Goal: Check status: Check status

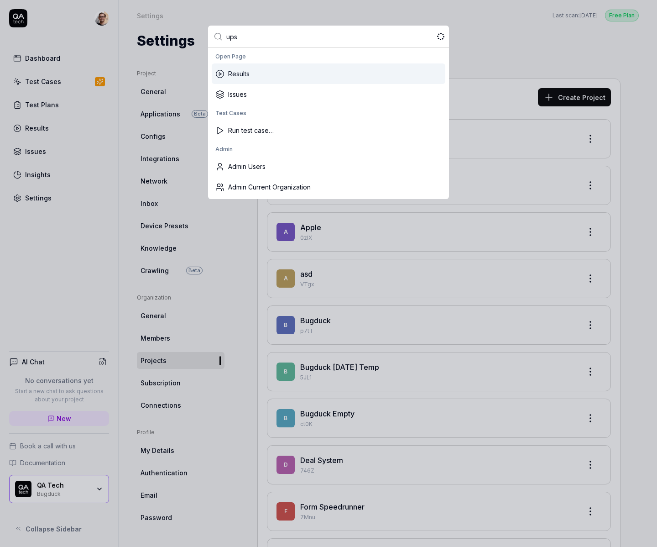
type input "upsa"
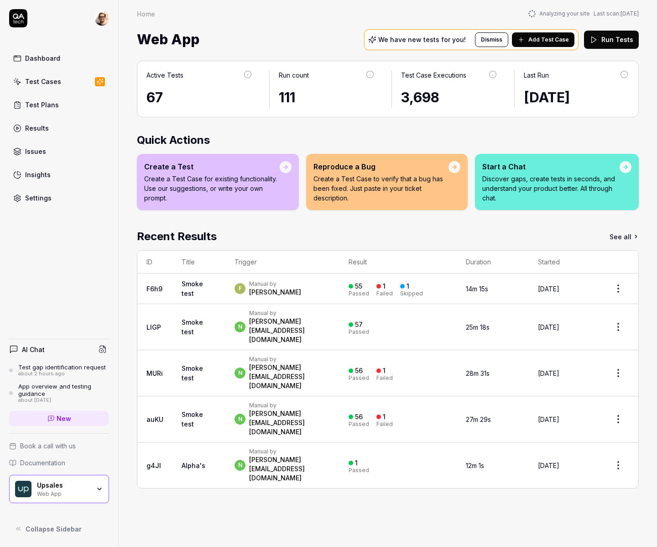
click at [44, 86] on link "Test Cases" at bounding box center [59, 82] width 100 height 18
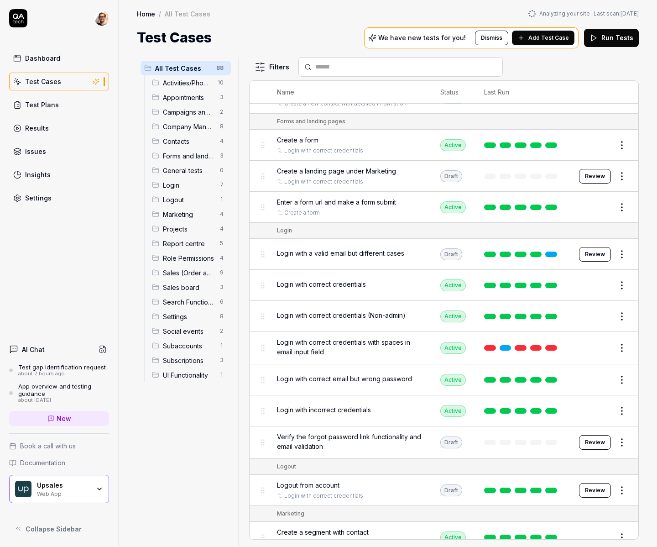
scroll to position [710, 0]
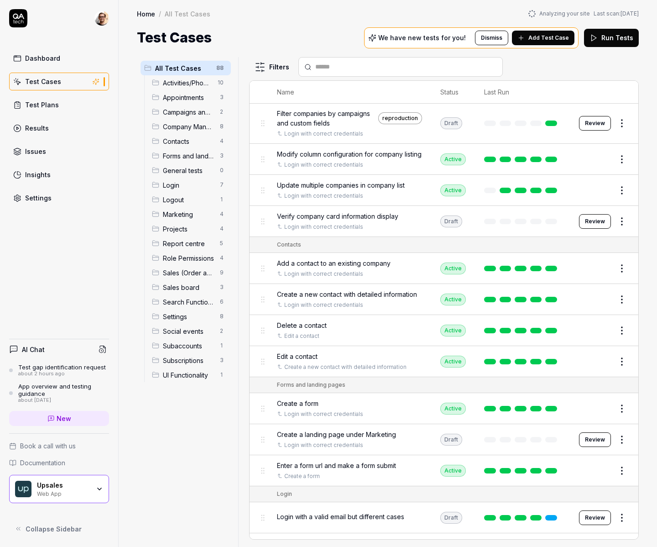
click at [59, 131] on link "Results" at bounding box center [59, 128] width 100 height 18
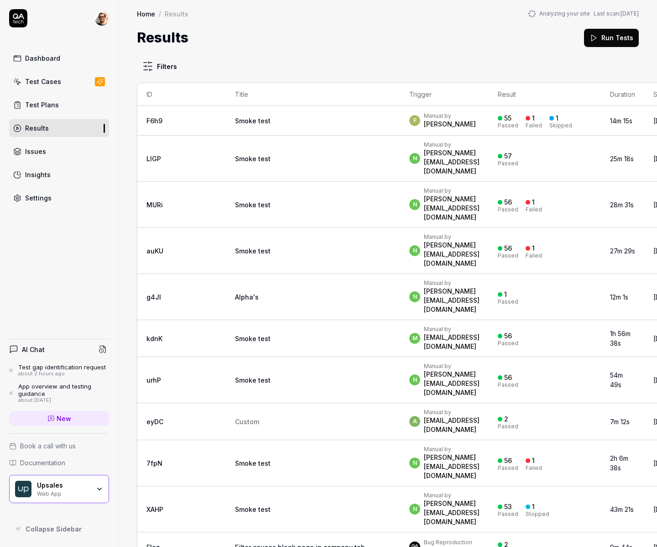
click at [282, 119] on td "Smoke test" at bounding box center [313, 121] width 174 height 30
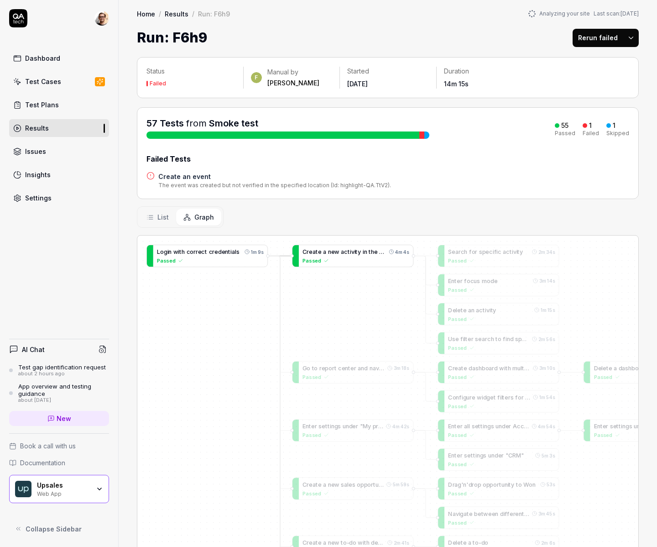
click at [350, 261] on div "Passed" at bounding box center [356, 260] width 107 height 8
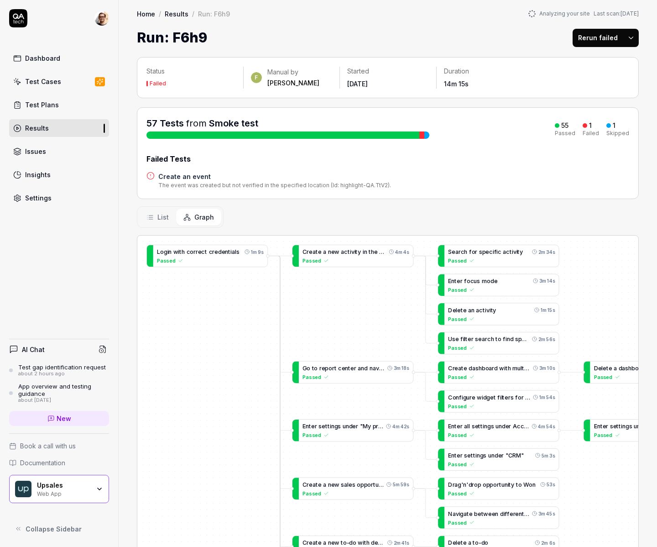
click at [178, 179] on h4 "Create an event" at bounding box center [274, 177] width 233 height 10
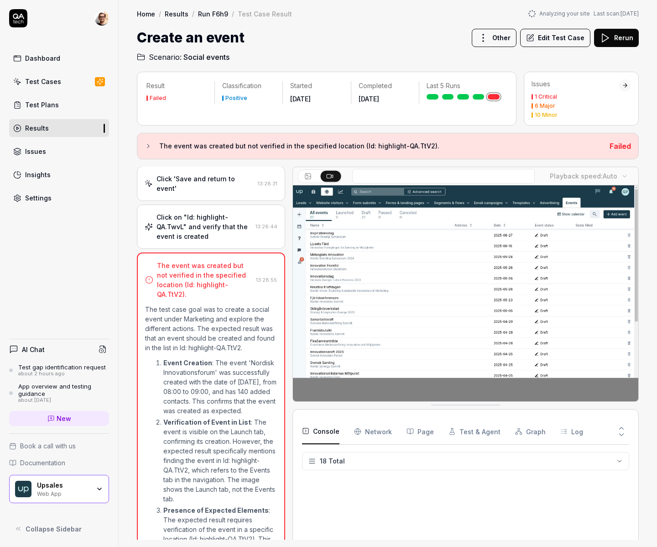
scroll to position [341, 0]
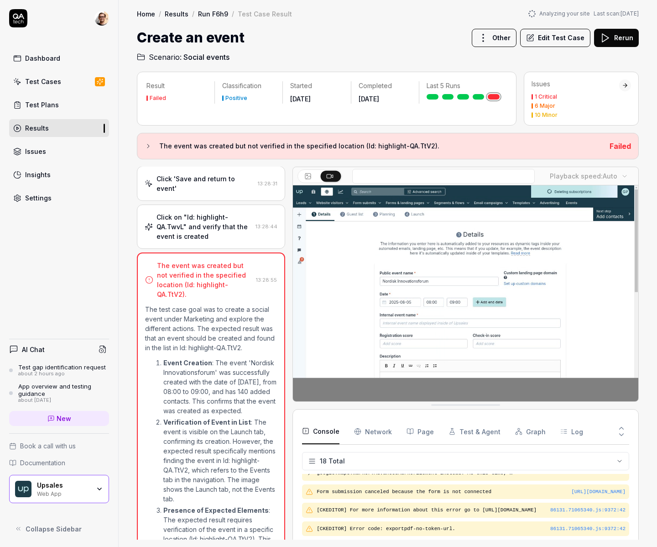
click at [150, 150] on button "The event was created but not verified in the specified location (Id: highlight…" at bounding box center [374, 146] width 458 height 11
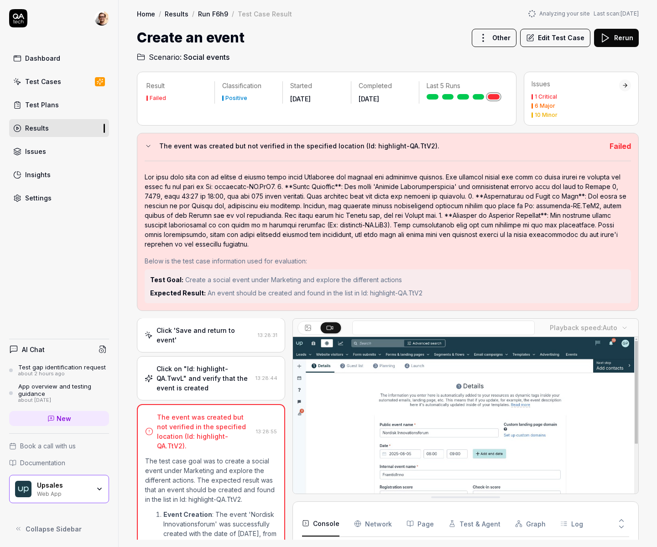
click at [157, 143] on button "The event was created but not verified in the specified location (Id: highlight…" at bounding box center [374, 146] width 458 height 11
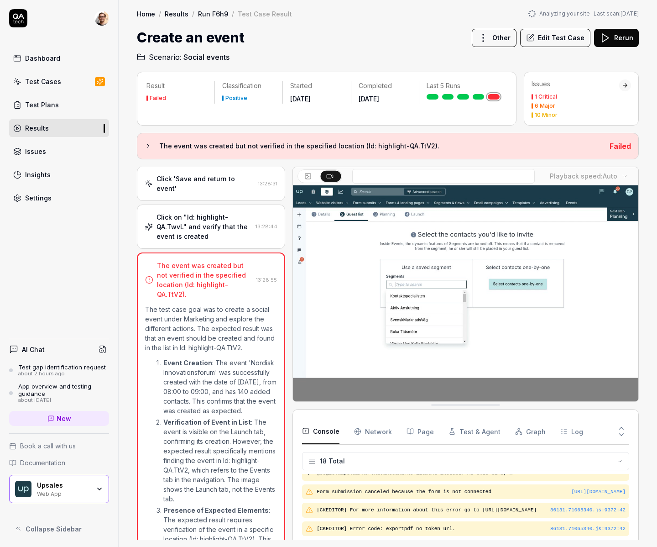
drag, startPoint x: 439, startPoint y: 405, endPoint x: 441, endPoint y: 359, distance: 46.6
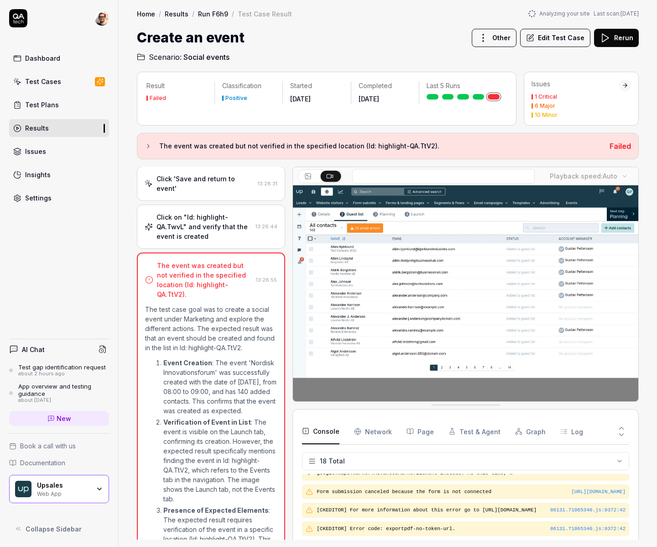
scroll to position [304, 0]
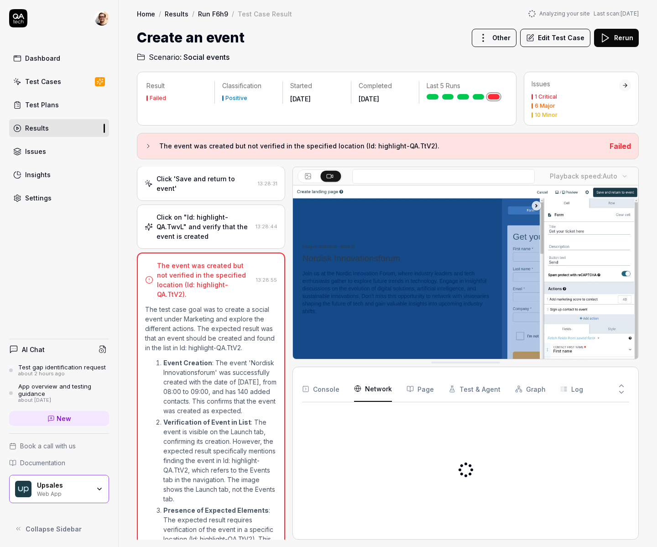
click at [387, 390] on Requests "Network" at bounding box center [373, 389] width 38 height 26
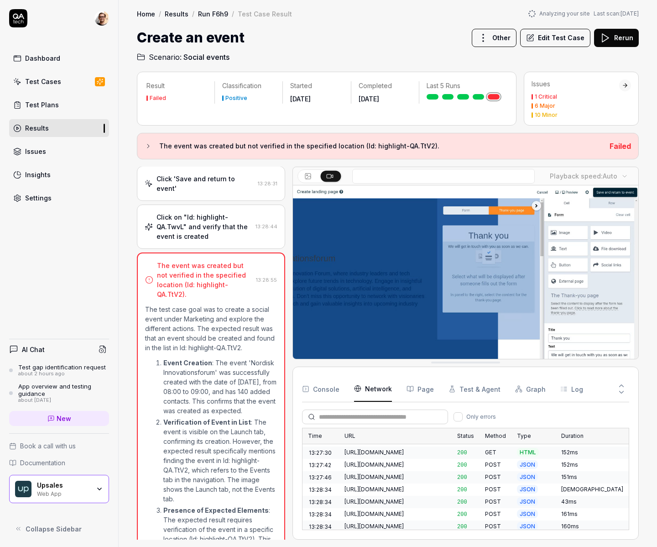
scroll to position [1848, 0]
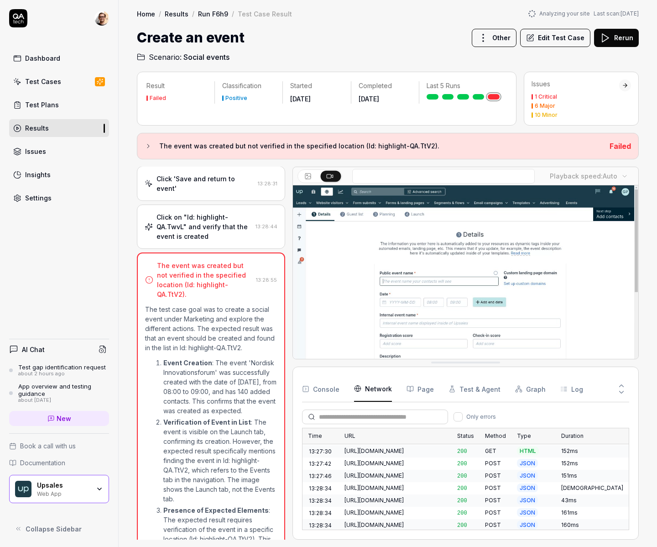
click at [268, 87] on p "Classification" at bounding box center [248, 85] width 53 height 9
